Goal: Task Accomplishment & Management: Use online tool/utility

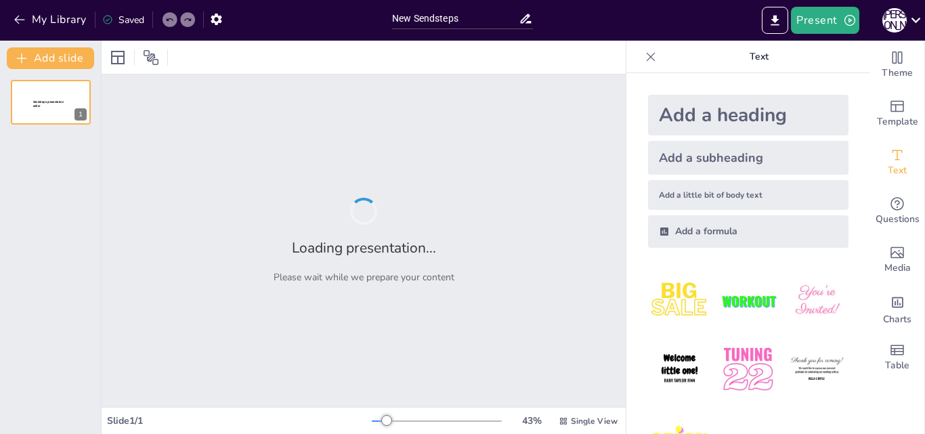
type input "New Sendsteps"
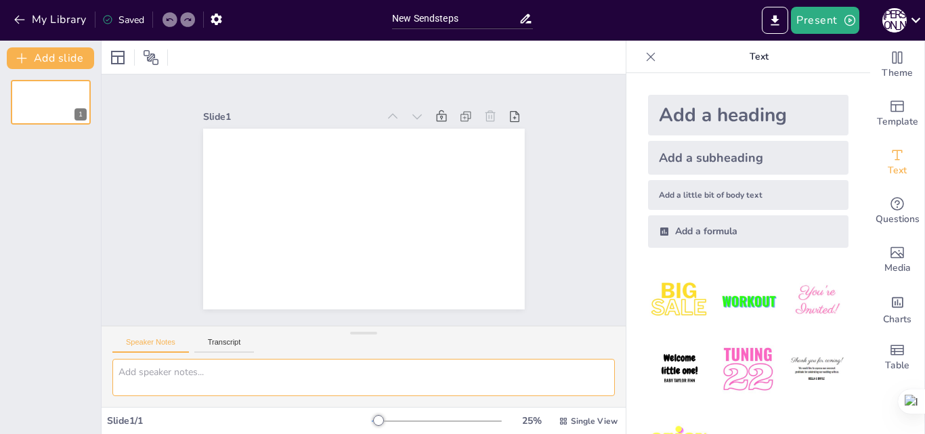
click at [184, 369] on textarea at bounding box center [363, 377] width 502 height 37
paste textarea "Програма реімбурсації лікарських засобів у поточному вигляді з використанням ел…"
drag, startPoint x: 120, startPoint y: 372, endPoint x: 453, endPoint y: 447, distance: 341.5
click at [453, 433] on html "My Library Saved New Sendsteps Present С К Document fonts Popular fonts Lato Mo…" at bounding box center [462, 217] width 925 height 434
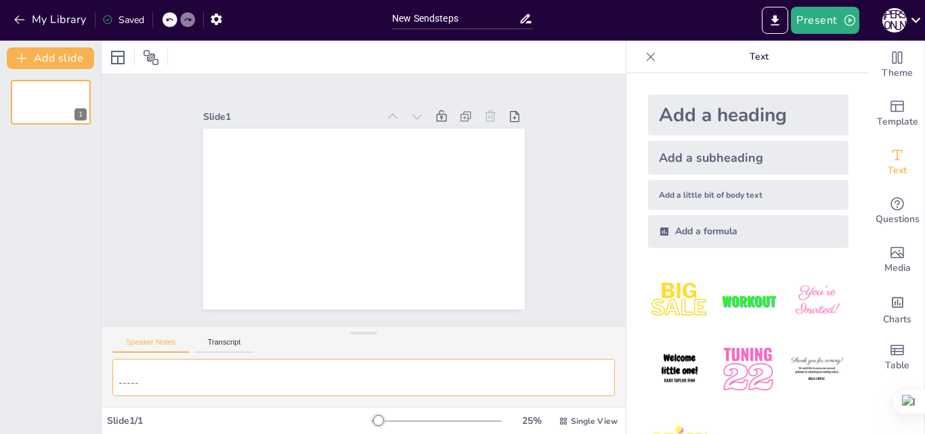
paste textarea
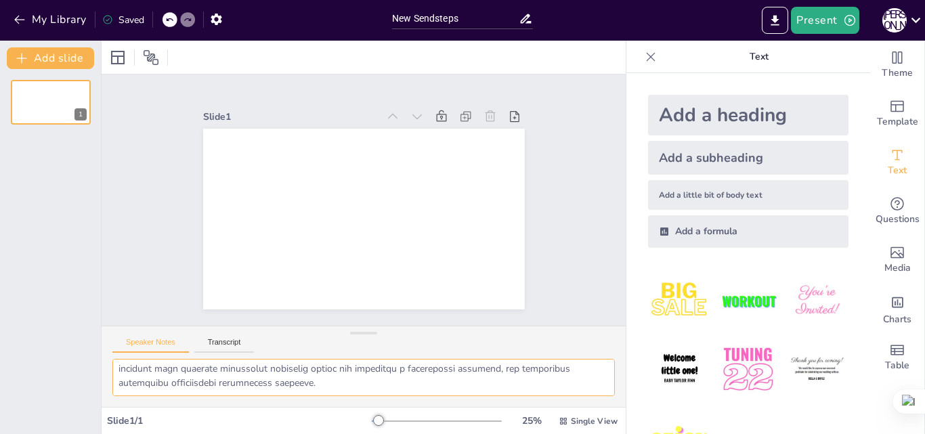
scroll to position [0, 0]
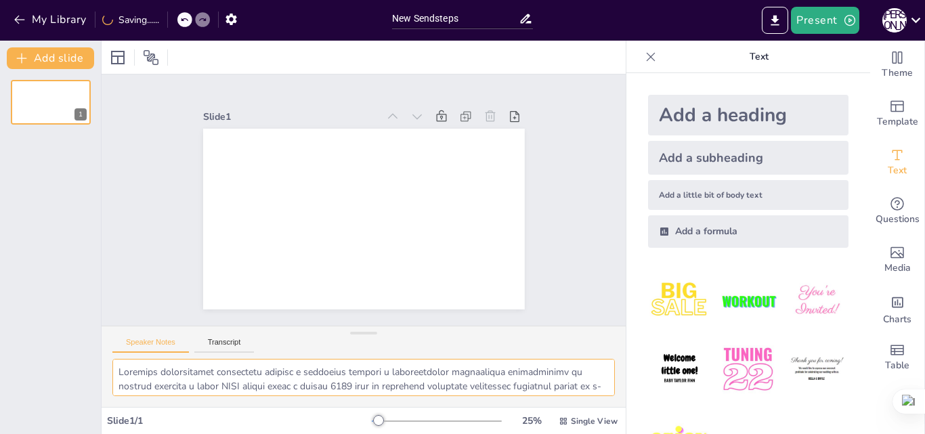
click at [185, 381] on textarea at bounding box center [363, 377] width 502 height 37
type textarea "Програма реімбурсації лікарських засобів у поточному вигляді з використанням ел…"
click at [571, 421] on span "Single View" at bounding box center [594, 421] width 47 height 11
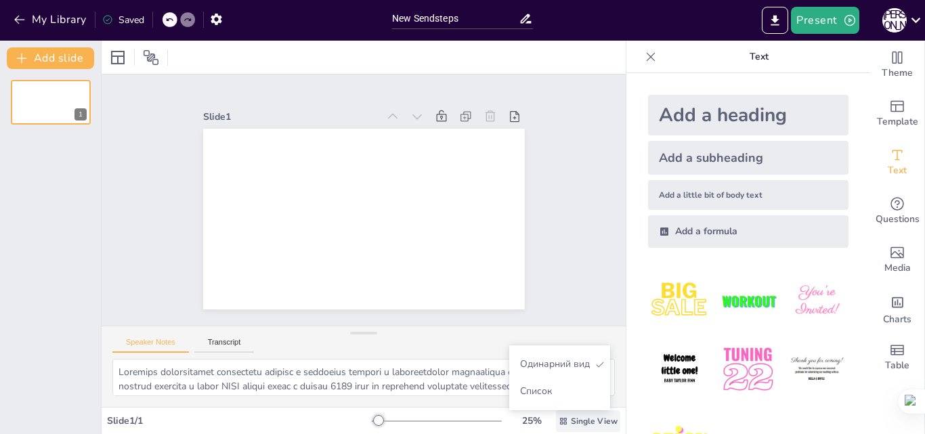
click at [571, 421] on span "Single View" at bounding box center [594, 421] width 47 height 11
click at [126, 419] on div "Slide 1 / 1" at bounding box center [239, 420] width 265 height 13
click at [324, 85] on icon at bounding box center [315, 76] width 17 height 17
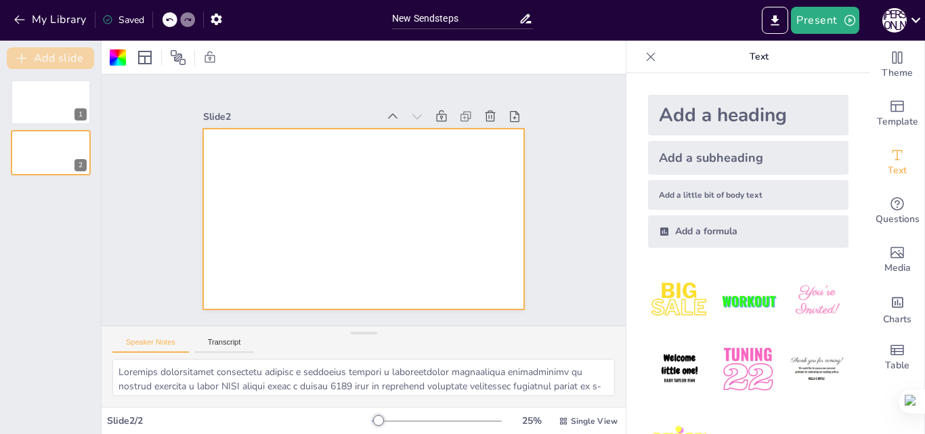
click at [47, 60] on button "Add slide" at bounding box center [50, 58] width 87 height 22
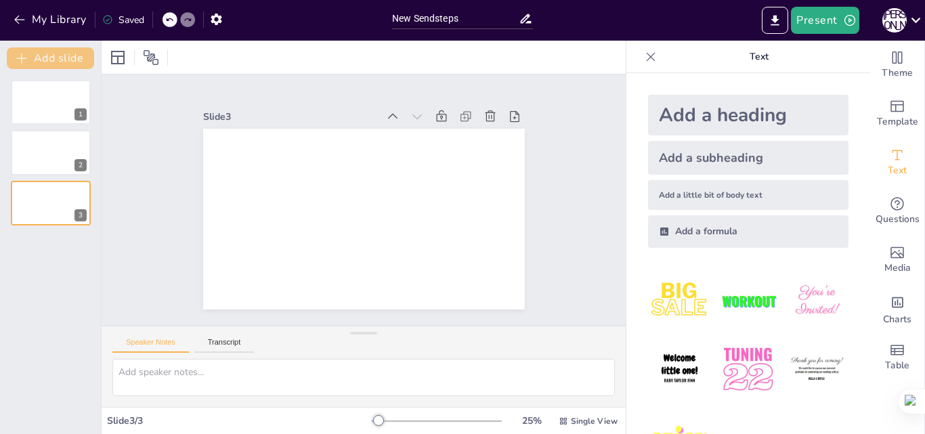
click at [47, 60] on button "Add slide" at bounding box center [50, 58] width 87 height 22
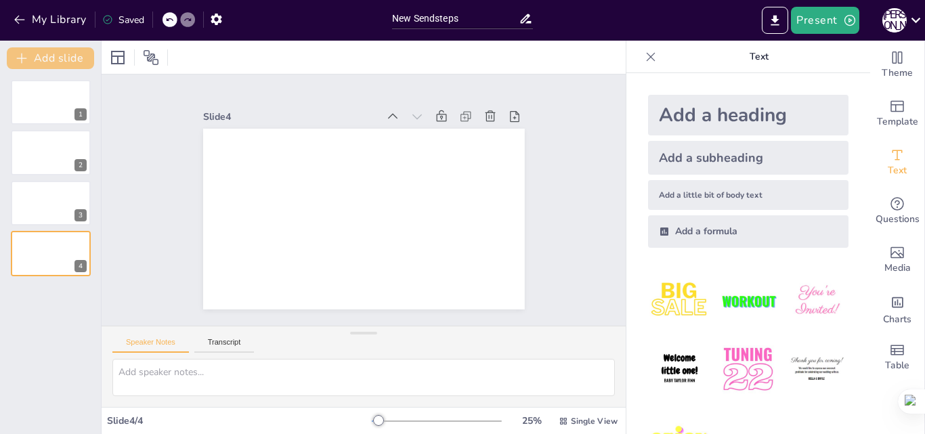
click at [47, 60] on button "Add slide" at bounding box center [50, 58] width 87 height 22
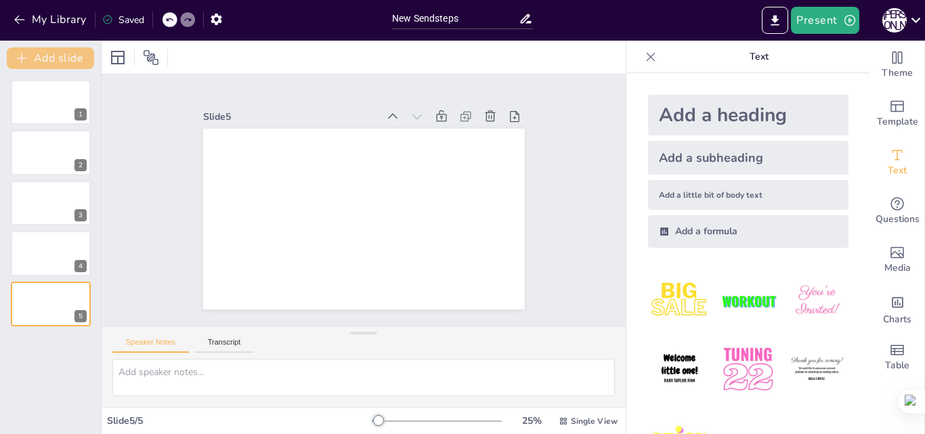
click at [47, 60] on button "Add slide" at bounding box center [50, 58] width 87 height 22
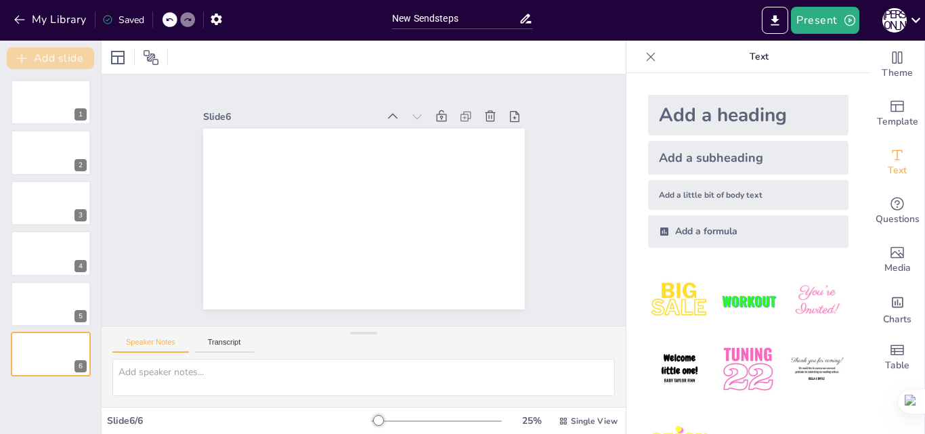
click at [47, 60] on button "Add slide" at bounding box center [50, 58] width 87 height 22
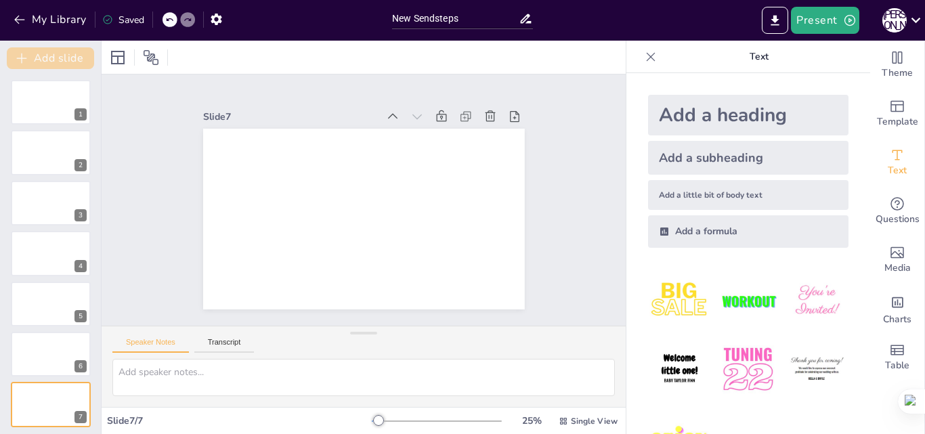
click at [47, 60] on button "Add slide" at bounding box center [50, 58] width 87 height 22
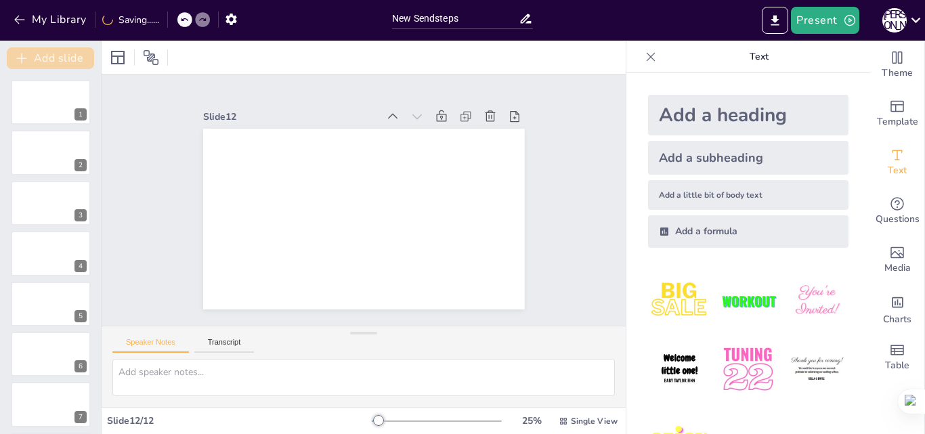
click at [47, 60] on button "Add slide" at bounding box center [50, 58] width 87 height 22
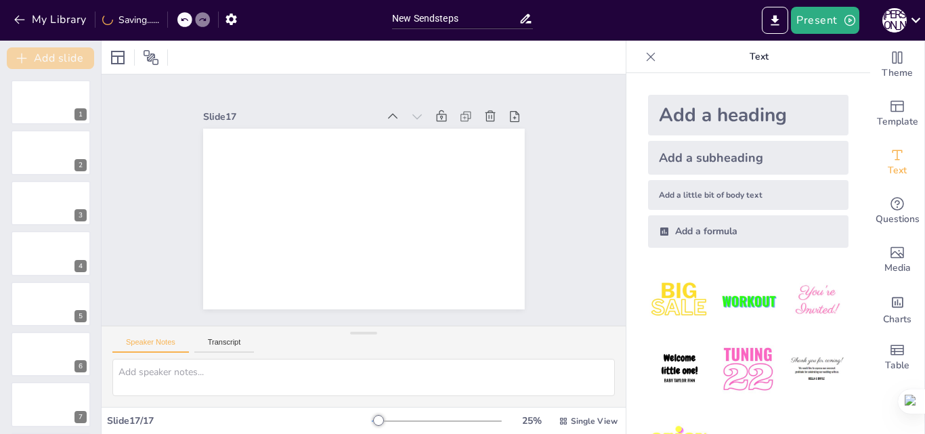
click at [47, 60] on button "Add slide" at bounding box center [50, 58] width 87 height 22
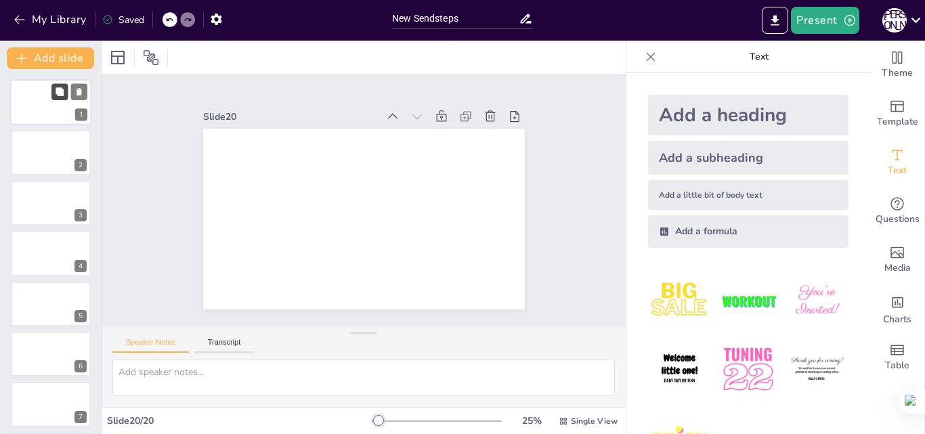
click at [53, 96] on button at bounding box center [59, 91] width 16 height 16
type textarea "Програма реімбурсації лікарських засобів у поточному вигляді з використанням ел…"
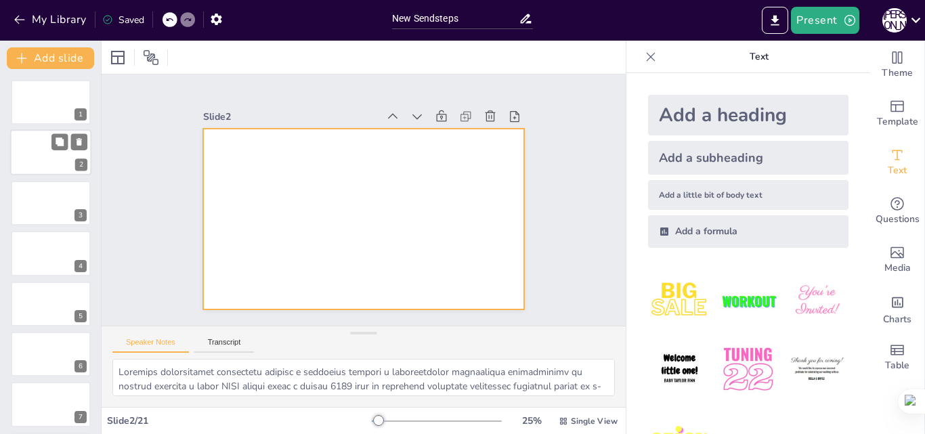
click at [42, 151] on div at bounding box center [50, 153] width 81 height 46
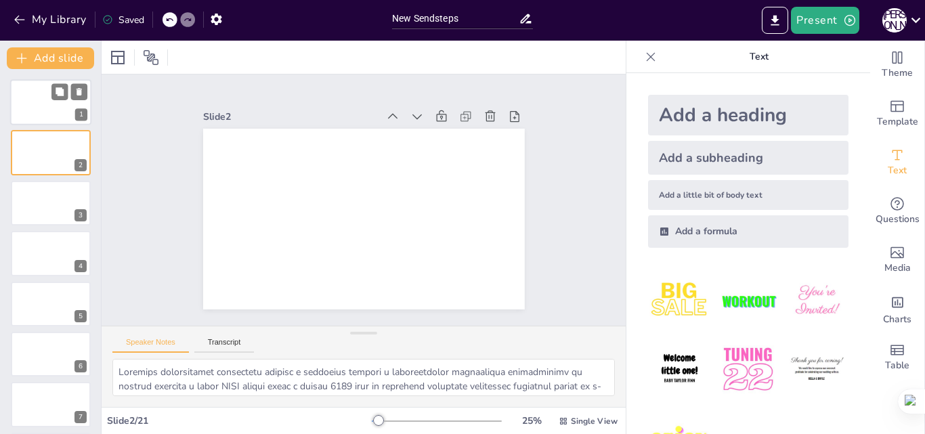
click at [30, 102] on div at bounding box center [50, 102] width 81 height 46
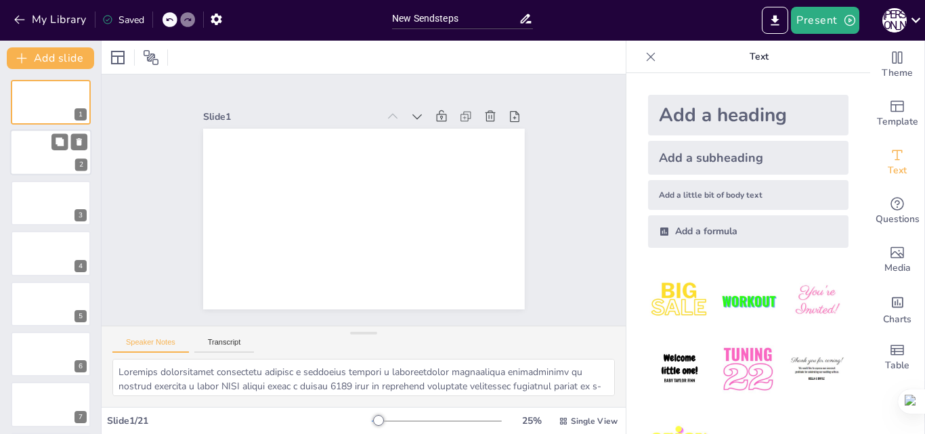
click at [32, 151] on div at bounding box center [50, 153] width 81 height 46
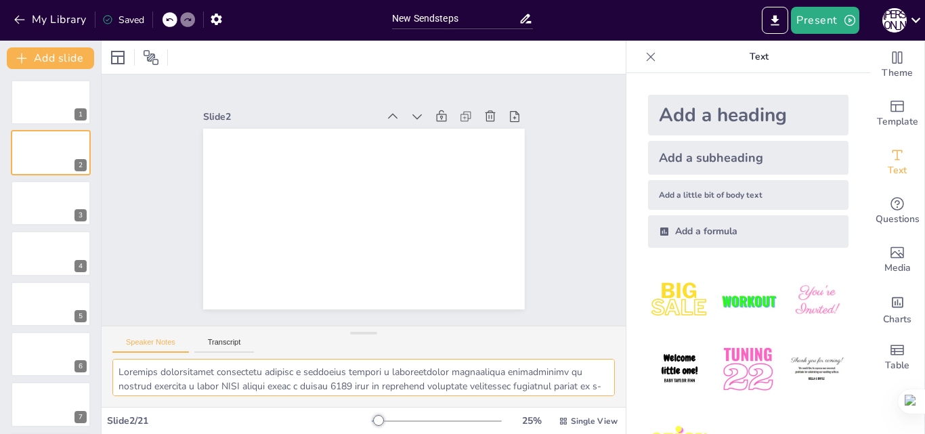
scroll to position [103, 0]
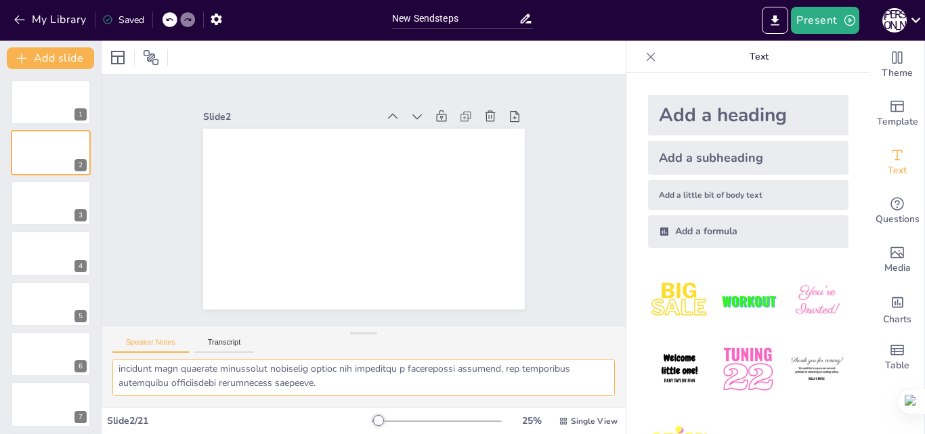
drag, startPoint x: 121, startPoint y: 370, endPoint x: 592, endPoint y: 443, distance: 477.6
click at [592, 433] on html "My Library Saved New Sendsteps Present С К Document fonts Popular fonts Lato Mo…" at bounding box center [462, 217] width 925 height 434
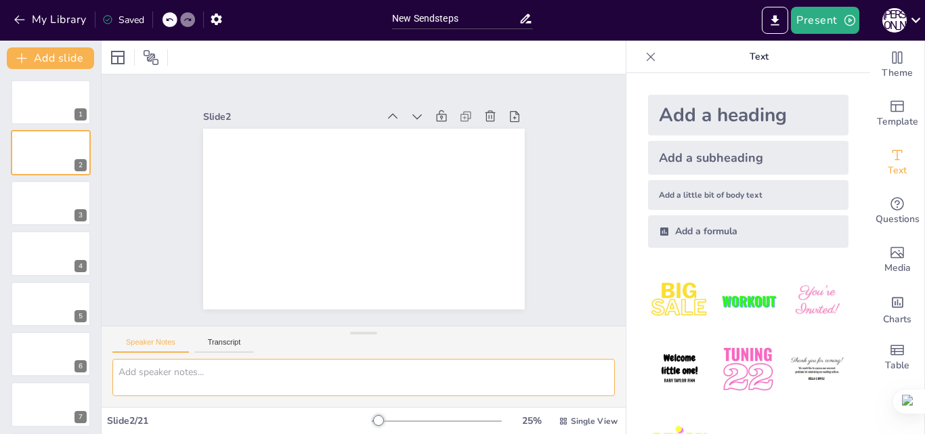
scroll to position [0, 0]
paste textarea "Особливості амбулаторного супроводу паліативних пацієнтів Частиною надання допо…"
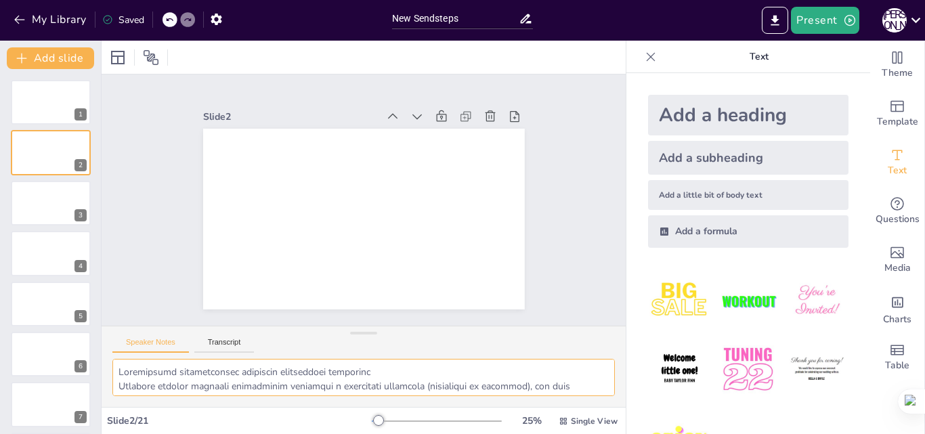
scroll to position [111, 0]
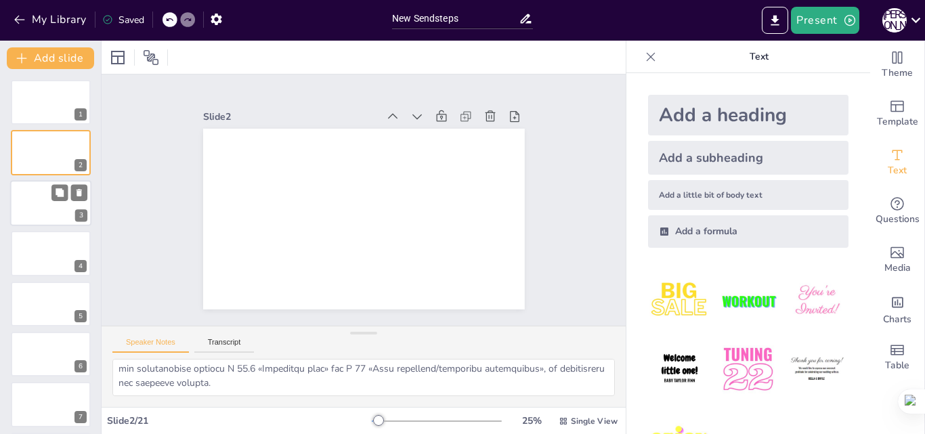
click at [51, 201] on div at bounding box center [50, 203] width 81 height 46
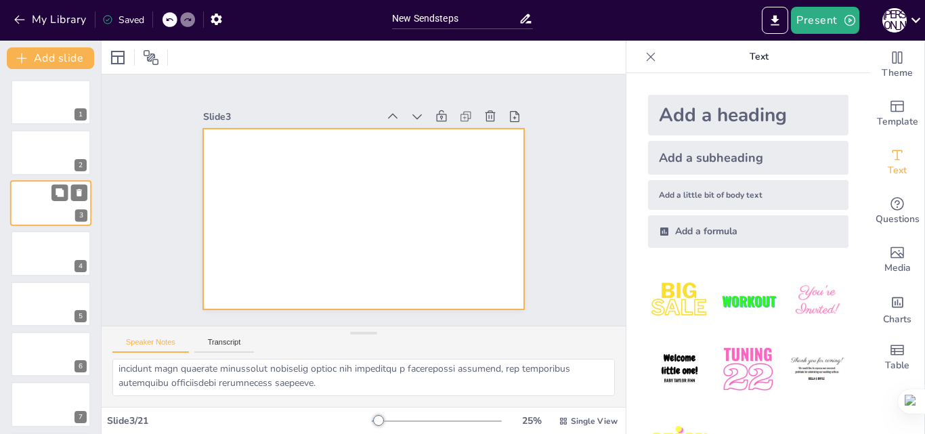
click at [26, 211] on div at bounding box center [50, 203] width 81 height 46
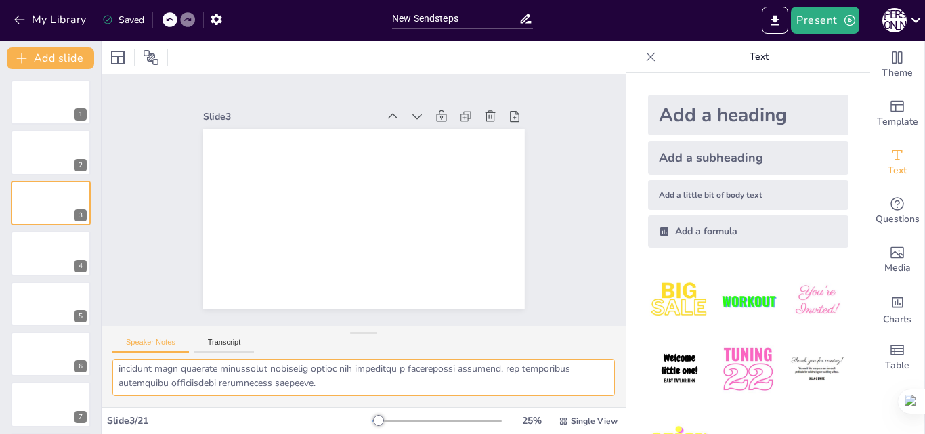
click at [203, 372] on textarea at bounding box center [363, 377] width 502 height 37
click at [41, 107] on div at bounding box center [50, 102] width 81 height 46
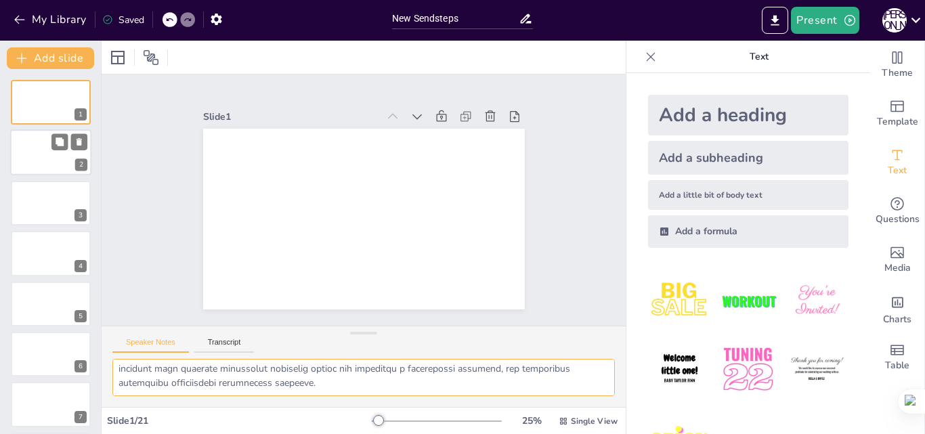
click at [36, 158] on div at bounding box center [50, 153] width 81 height 46
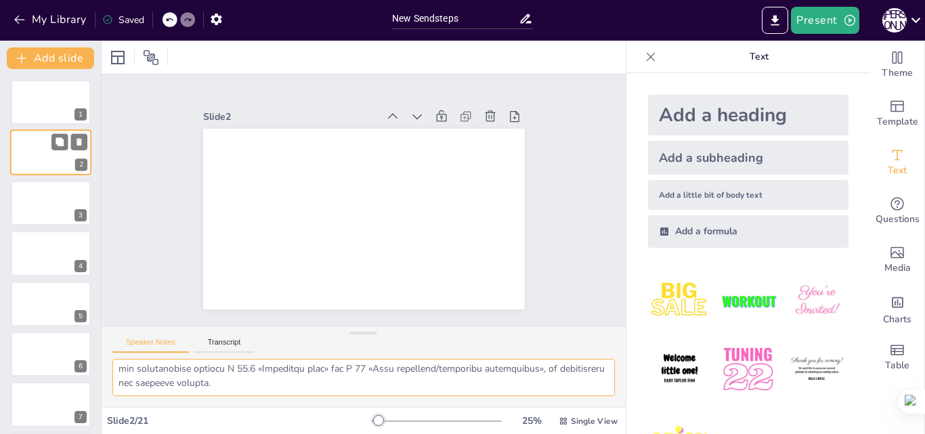
scroll to position [111, 0]
click at [33, 107] on div at bounding box center [50, 102] width 81 height 46
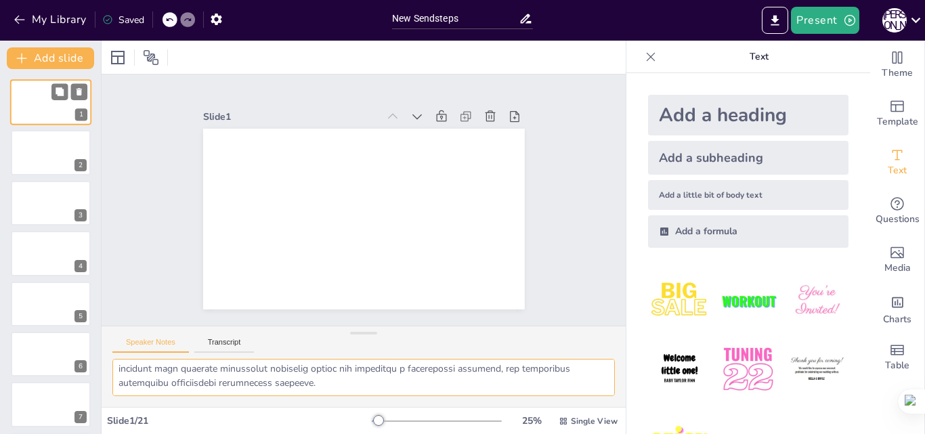
scroll to position [103, 0]
click at [30, 149] on div at bounding box center [50, 153] width 81 height 46
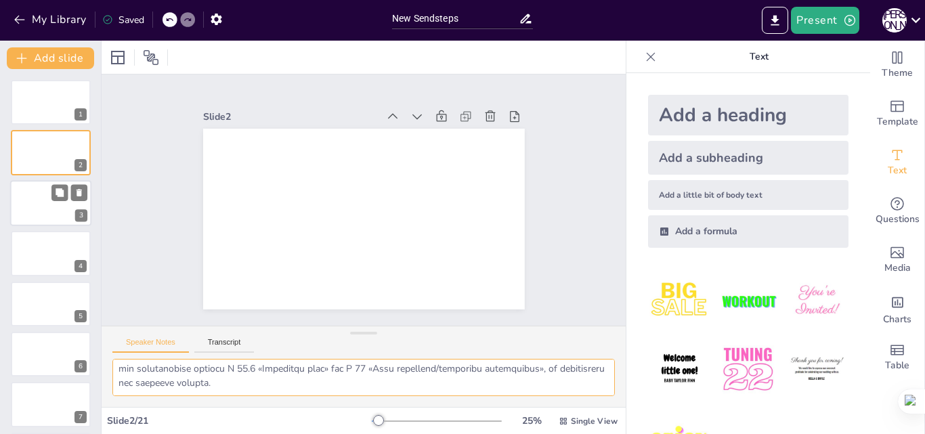
click at [26, 204] on div at bounding box center [50, 203] width 81 height 46
type textarea "Програма реімбурсації лікарських засобів у поточному вигляді з використанням ел…"
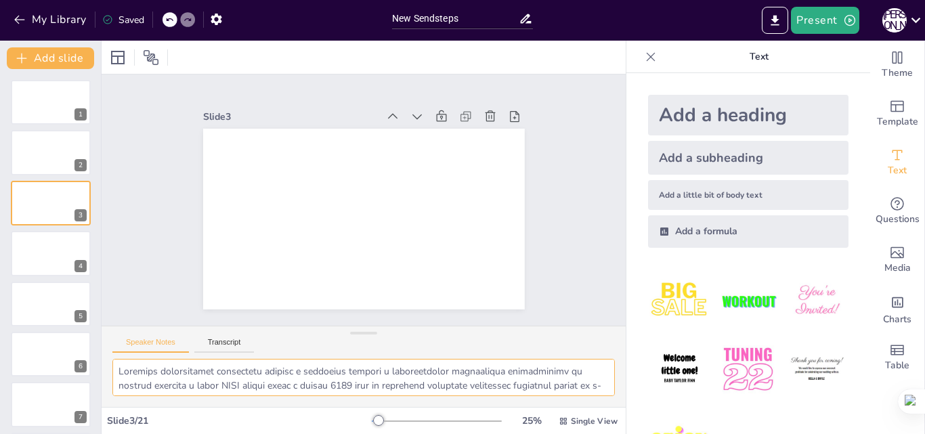
scroll to position [0, 0]
drag, startPoint x: 123, startPoint y: 384, endPoint x: 112, endPoint y: 357, distance: 29.4
click at [112, 357] on div "Speaker Notes Transcript" at bounding box center [364, 366] width 524 height 81
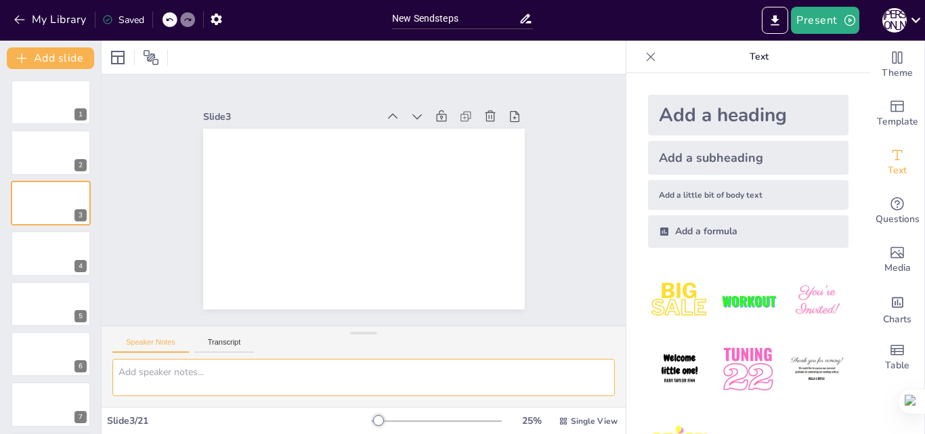
click at [160, 375] on textarea at bounding box center [363, 377] width 502 height 37
paste textarea "Особливості реімбурсації лікарських засобів Порядок реімбурсації лікарських зас…"
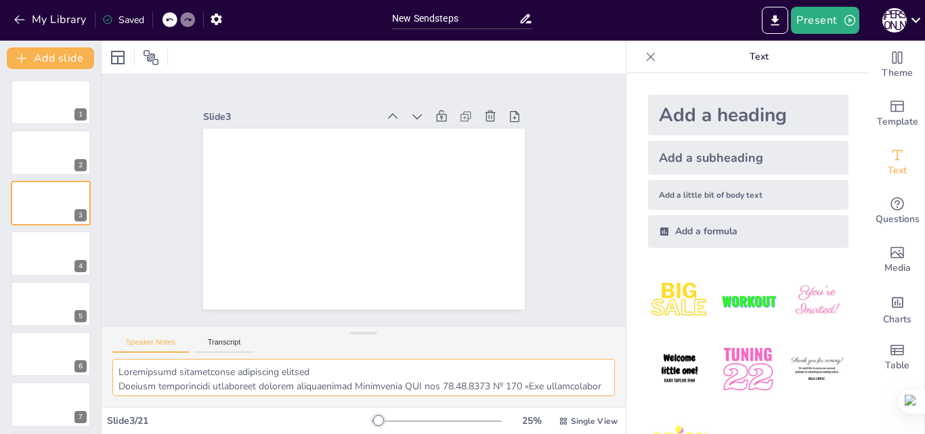
scroll to position [282, 0]
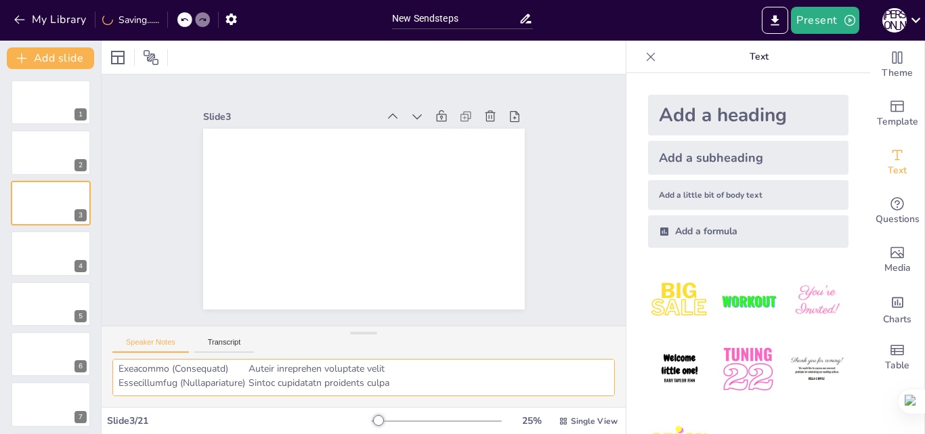
type textarea "Особливості реімбурсації лікарських засобів Порядок реімбурсації лікарських зас…"
click at [45, 260] on div at bounding box center [50, 253] width 81 height 46
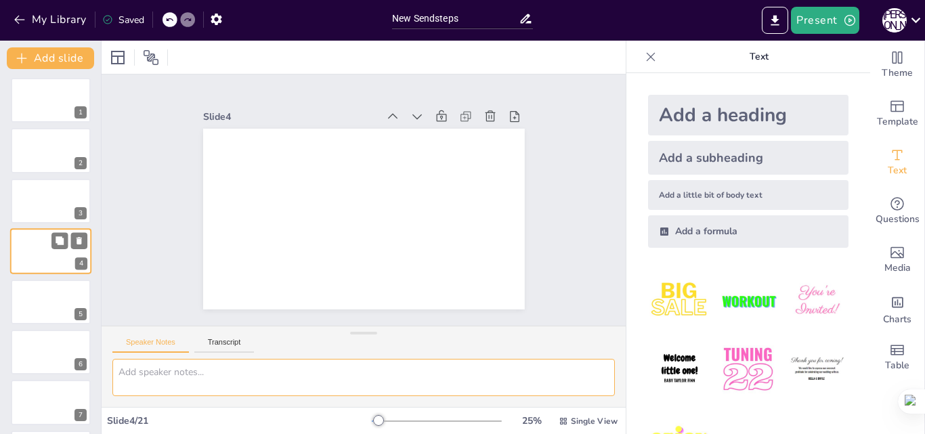
scroll to position [0, 0]
click at [133, 378] on textarea at bounding box center [363, 377] width 502 height 37
paste textarea "Обов’язковою умовою для можливості отримувати знеболювальні за програмою реімбу…"
type textarea "Обов’язковою умовою для можливості отримувати знеболювальні за програмою реімбу…"
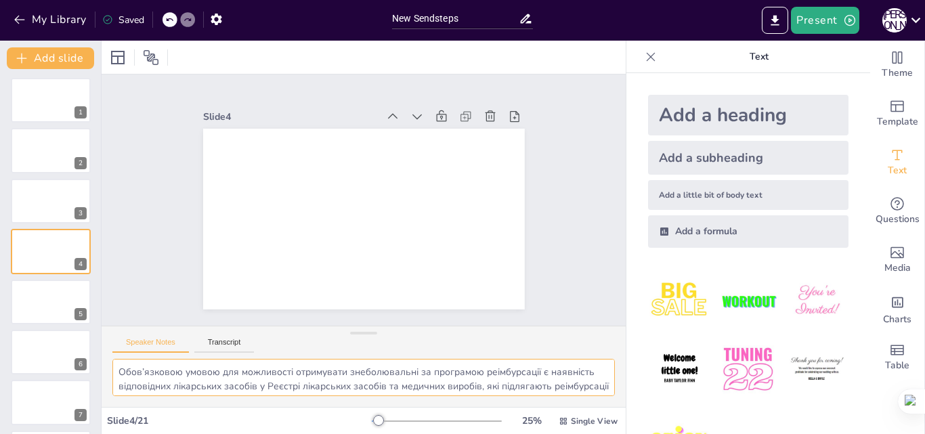
scroll to position [68, 0]
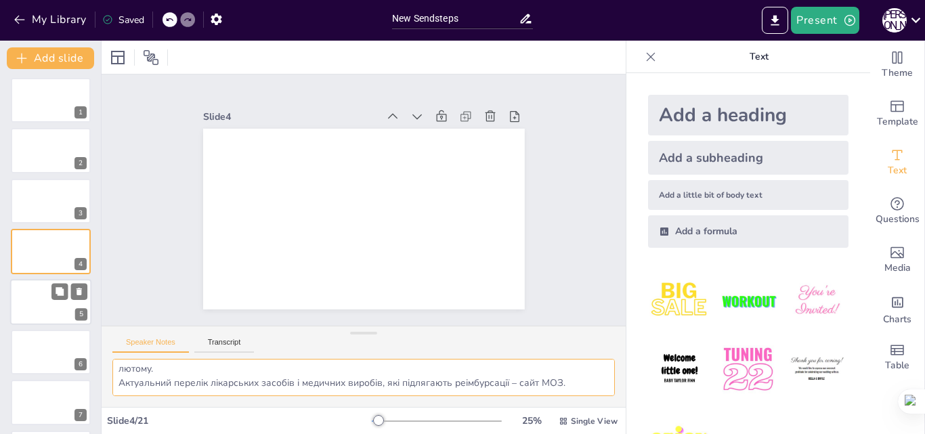
click at [33, 303] on div at bounding box center [50, 302] width 81 height 46
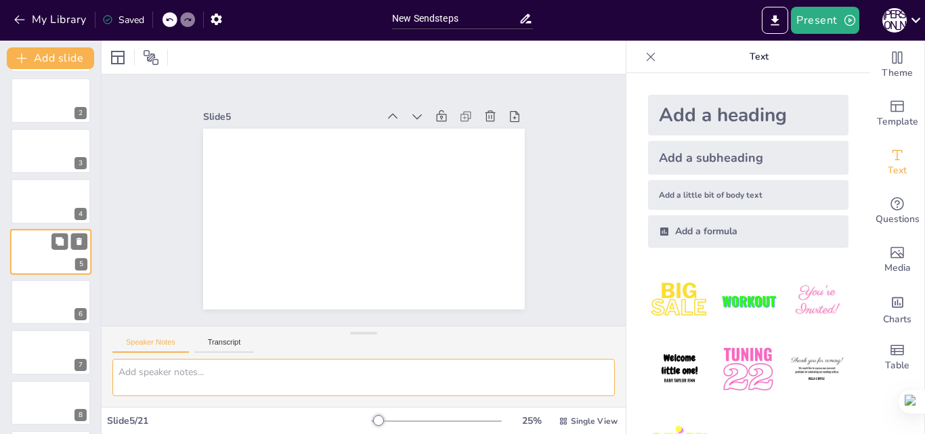
scroll to position [0, 0]
click at [175, 369] on textarea at bounding box center [363, 377] width 502 height 37
paste textarea "Маршрут паліативного пацієнта Паліативних пацієнтів, які потребують знеболюванн…"
type textarea "Маршрут паліативного пацієнта Паліативних пацієнтів, які потребують знеболюванн…"
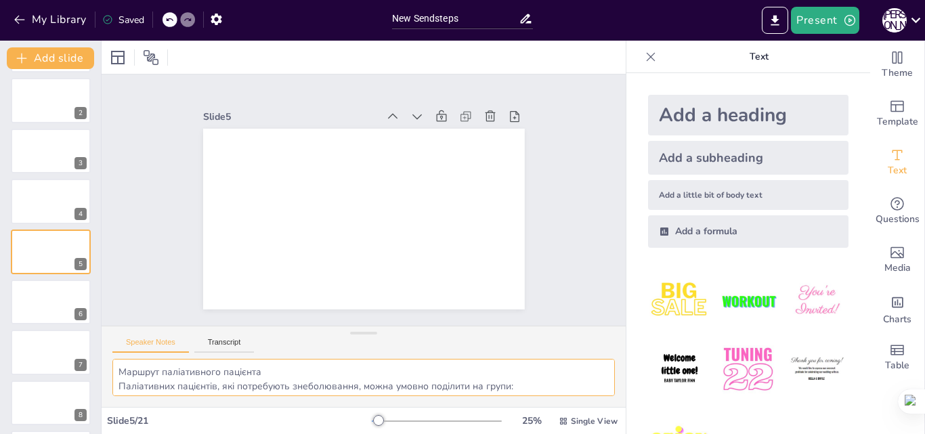
scroll to position [97, 0]
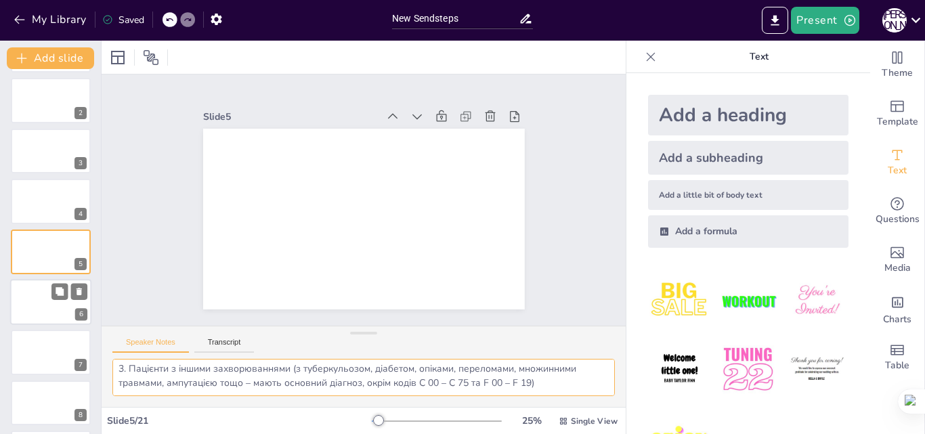
click at [26, 291] on div at bounding box center [50, 302] width 81 height 46
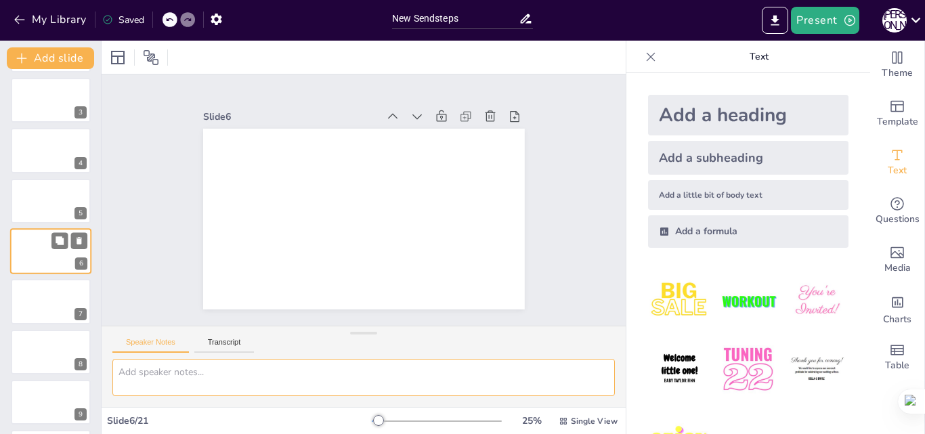
scroll to position [0, 0]
click at [145, 372] on textarea at bounding box center [363, 377] width 502 height 37
paste textarea "Умовою отримання ліків за програмою реімбурсації є встановлені: 1. Основний діа…"
type textarea "Умовою отримання ліків за програмою реімбурсації є встановлені: 1. Основний діа…"
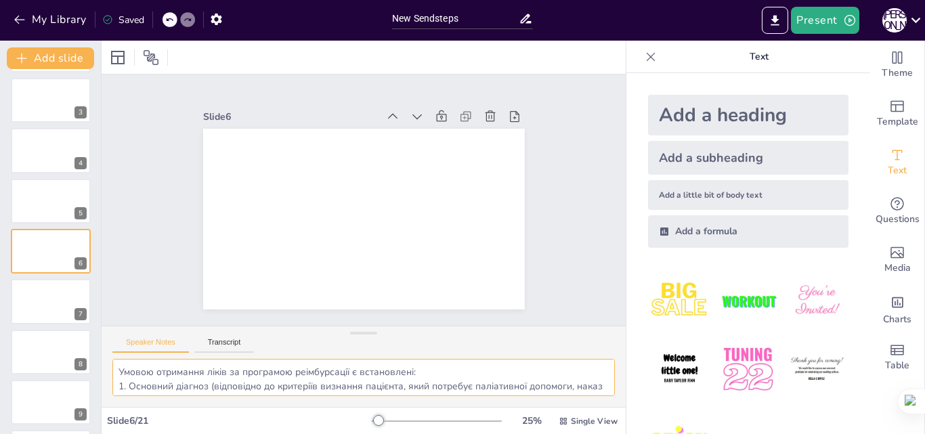
scroll to position [68, 0]
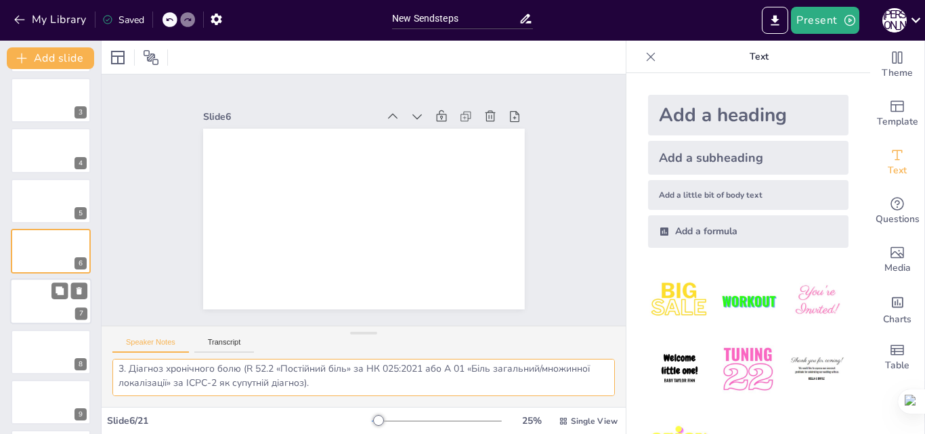
click at [46, 302] on div at bounding box center [50, 302] width 81 height 46
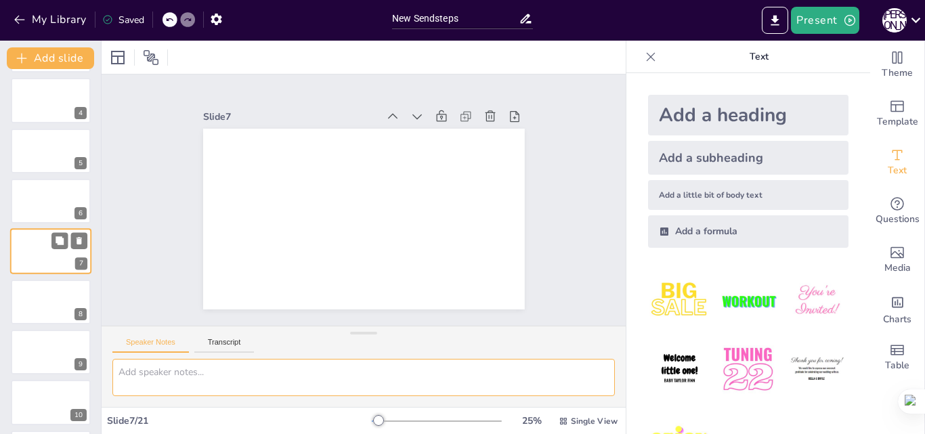
scroll to position [0, 0]
paste textarea "Передумовою отримання пацієнтом е-рецепта на лікарський засіб, який входить до …"
type textarea "Передумовою отримання пацієнтом е-рецепта на лікарський засіб, який входить до …"
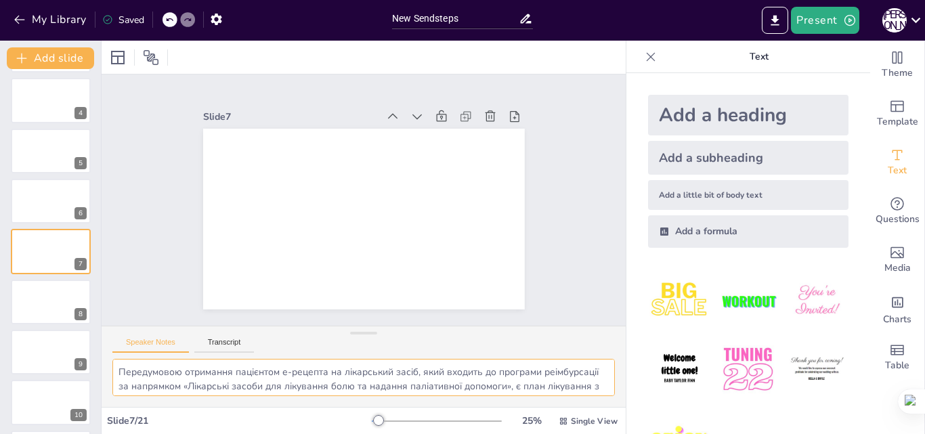
scroll to position [40, 0]
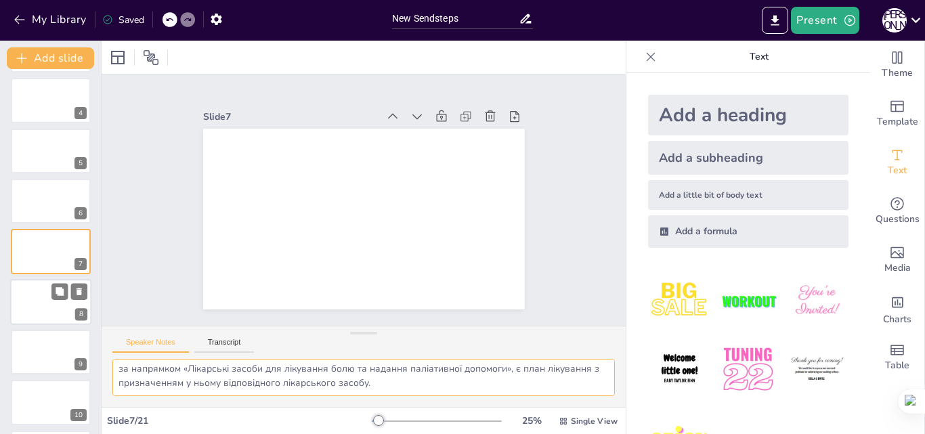
click at [35, 302] on div at bounding box center [50, 302] width 81 height 46
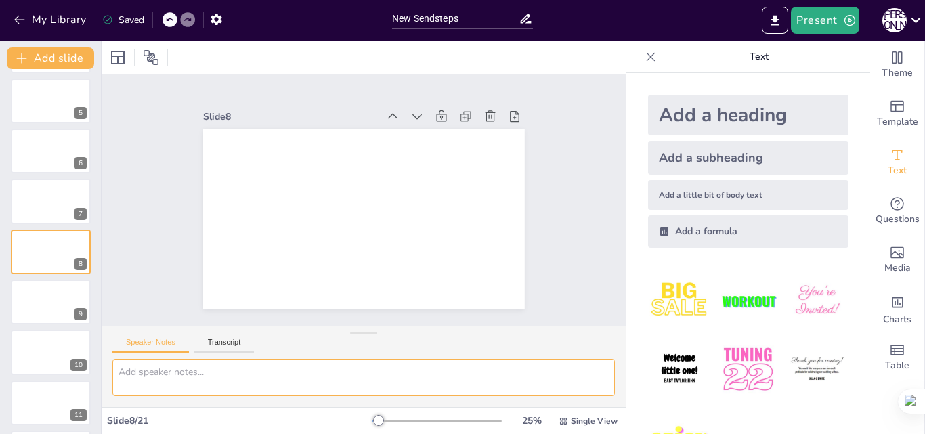
scroll to position [0, 0]
click at [130, 366] on textarea at bounding box center [363, 377] width 502 height 37
paste textarea "Е-рецепти на знеболювальні за програмою реімбурсації паліативні пацієнти можуть…"
type textarea "Е-рецепти на знеболювальні за програмою реімбурсації паліативні пацієнти можуть…"
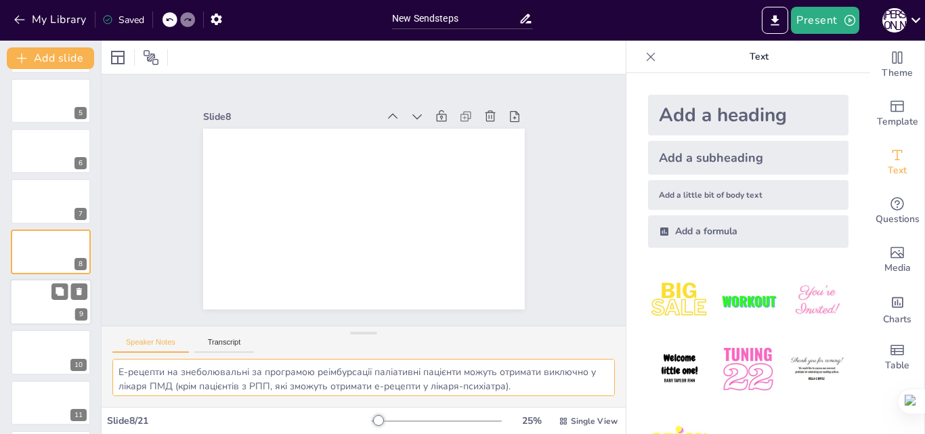
click at [30, 305] on div at bounding box center [50, 302] width 81 height 46
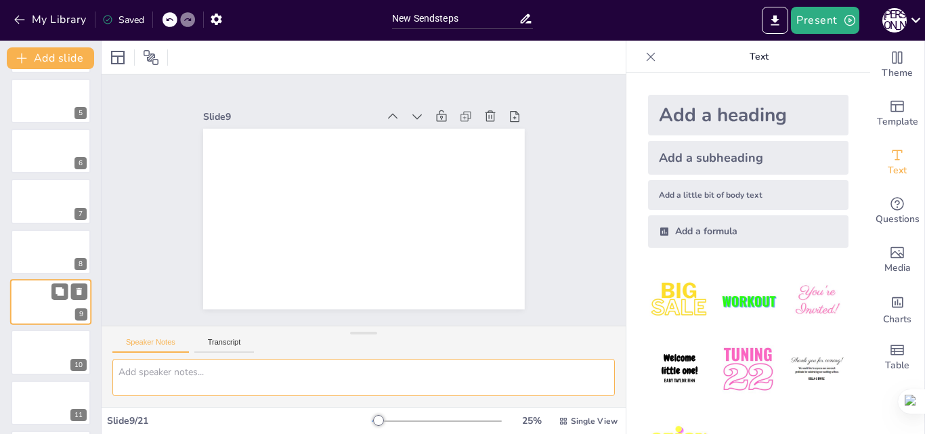
scroll to position [254, 0]
paste textarea "Для виписування е-рецептів лікар ПМД створює свій власний план лікування паліат…"
type textarea "Для виписування е-рецептів лікар ПМД створює свій власний план лікування паліат…"
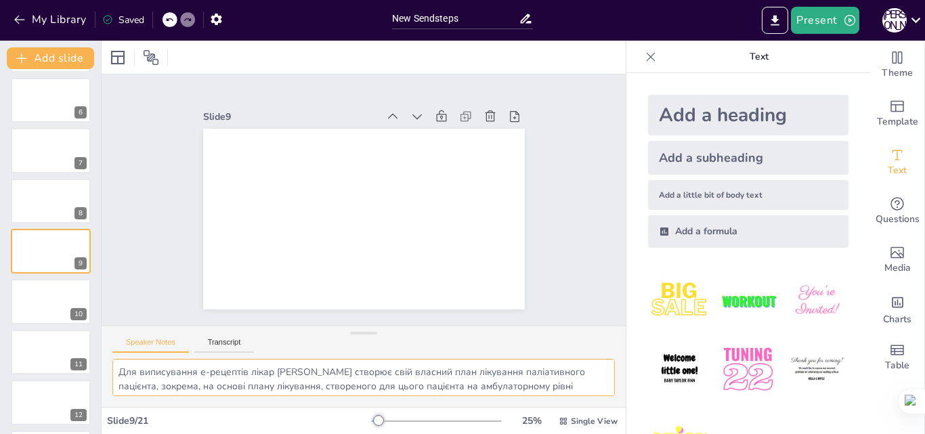
scroll to position [40, 0]
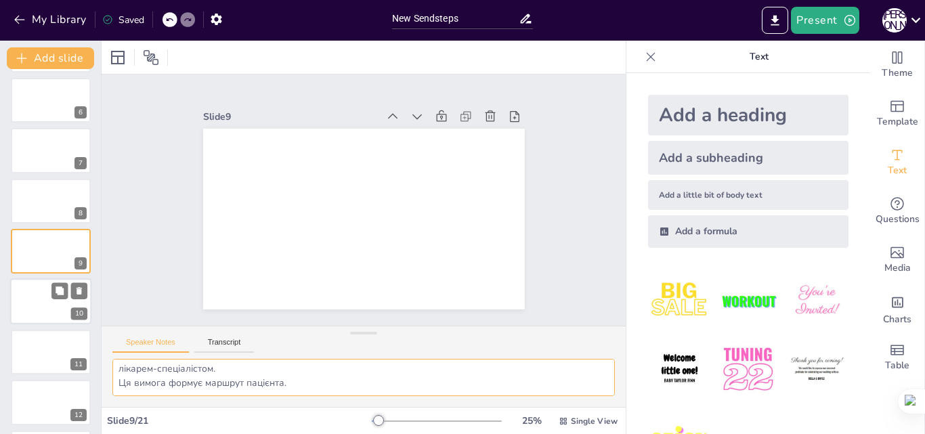
click at [36, 307] on div at bounding box center [50, 302] width 81 height 46
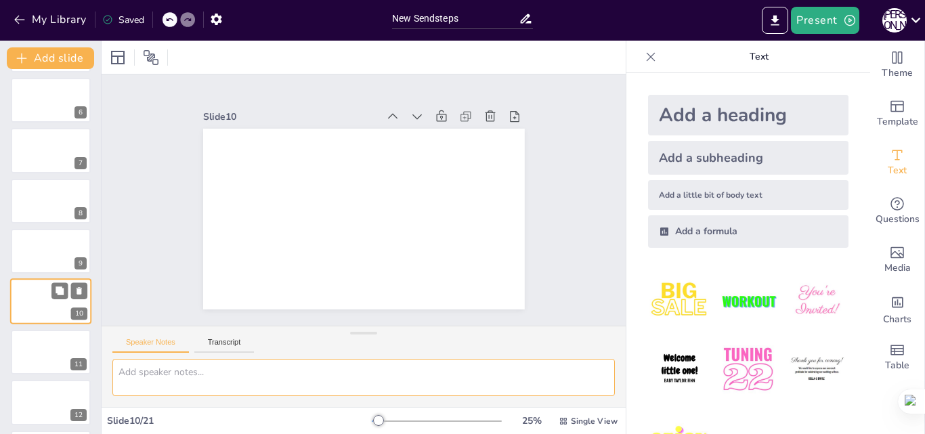
scroll to position [0, 0]
paste textarea "Маршрут пацієнта Пацієнт, якщо в нього не встановлено діагноз Z 51.5 «Паліативн…"
type textarea "Маршрут пацієнта Пацієнт, якщо в нього не встановлено діагноз Z 51.5 «Паліативн…"
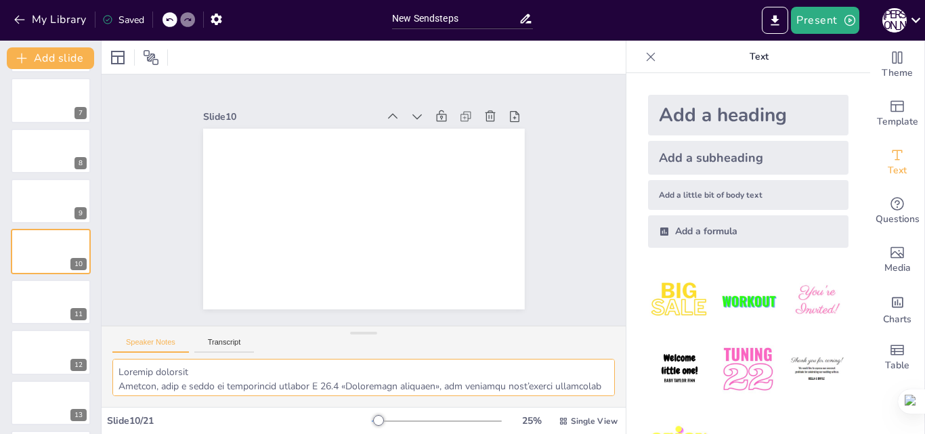
scroll to position [125, 0]
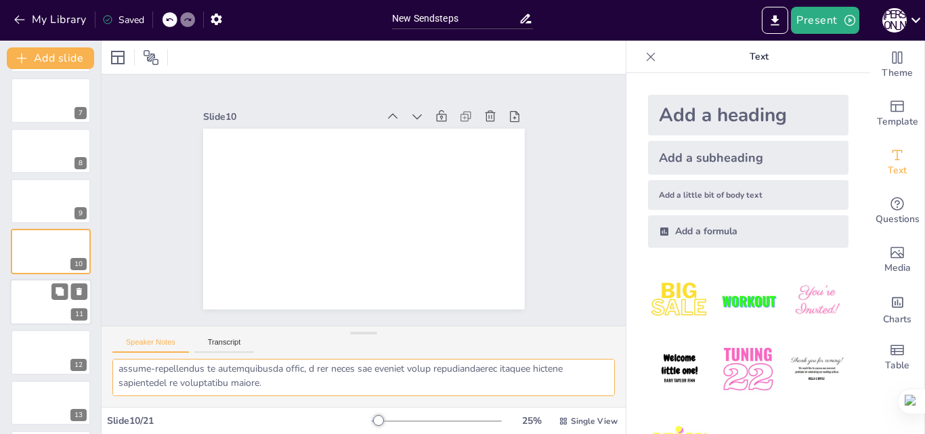
click at [33, 302] on div at bounding box center [50, 302] width 81 height 46
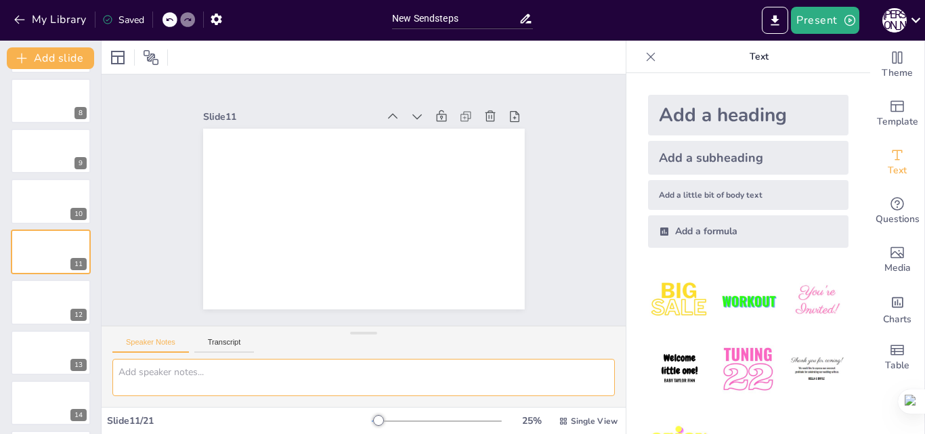
paste textarea "Перш ніж призначити знеболювальну терапію, лікар оцінює рівень болю."
type textarea "Перш ніж призначити знеболювальну терапію, лікар оцінює рівень болю."
click at [31, 305] on div at bounding box center [50, 302] width 81 height 46
click at [142, 373] on textarea at bounding box center [363, 377] width 502 height 37
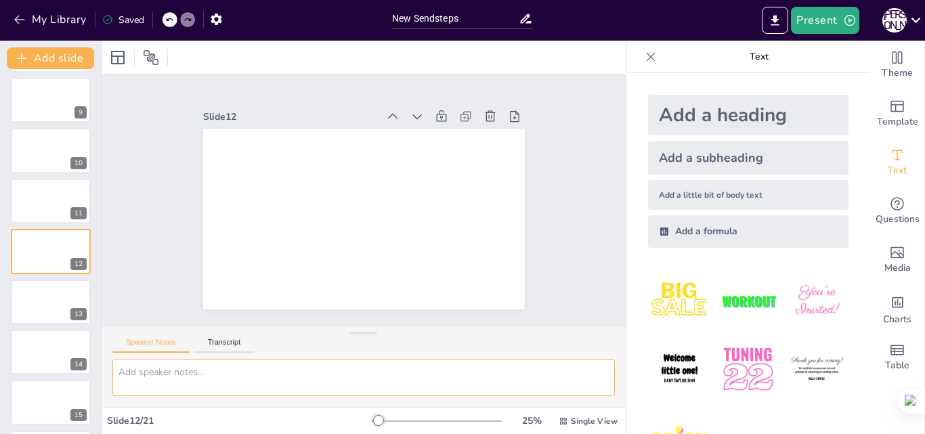
paste textarea "Лікар оцінює рівень болю за визначеними шкалами оцінювання в залежності від діа…"
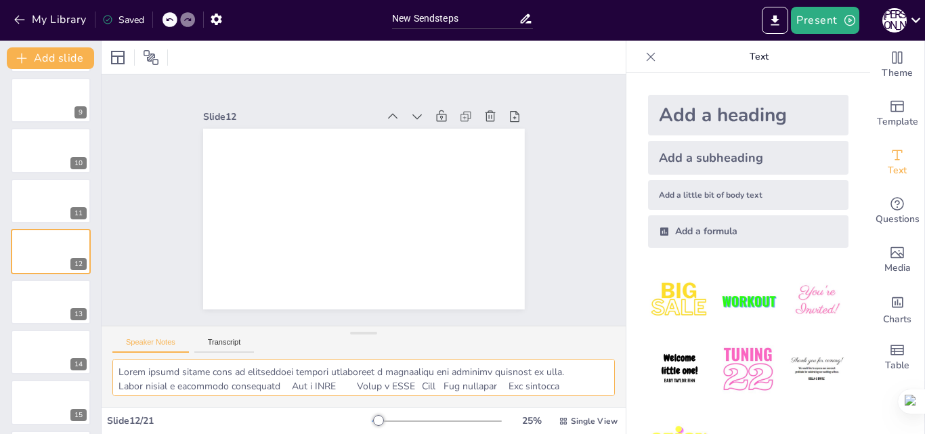
scroll to position [154, 0]
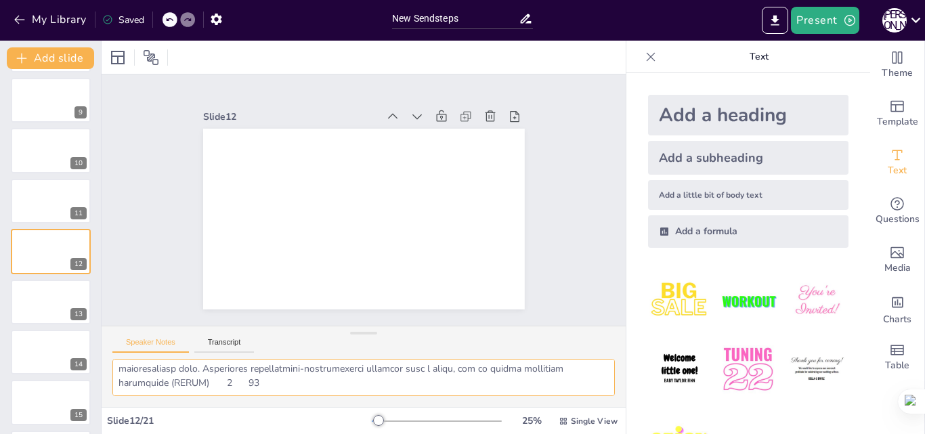
type textarea "Лікар оцінює рівень болю за визначеними шкалами оцінювання в залежності від діа…"
click at [811, 17] on button "Present" at bounding box center [825, 20] width 68 height 27
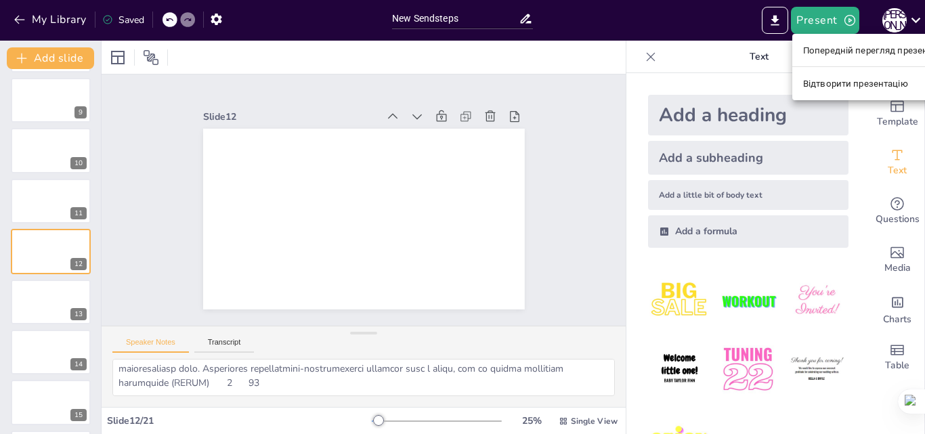
click at [815, 49] on font "Попередній перегляд презентації" at bounding box center [875, 50] width 144 height 10
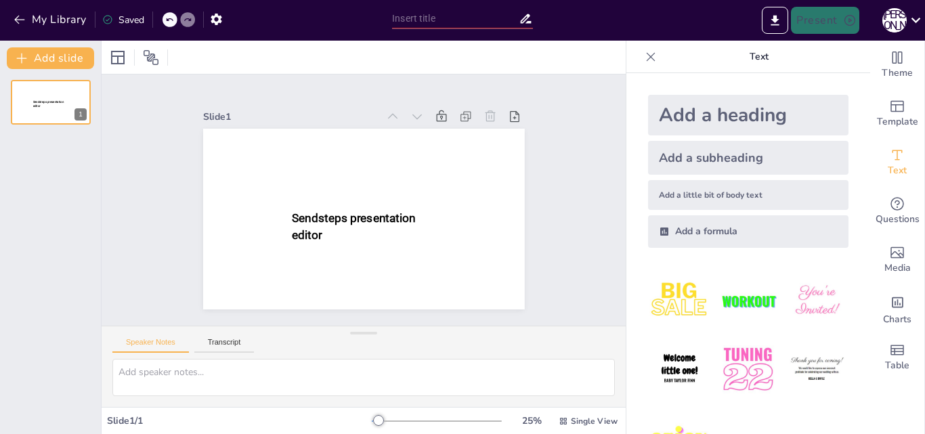
type input "New Sendsteps"
